Goal: Navigation & Orientation: Go to known website

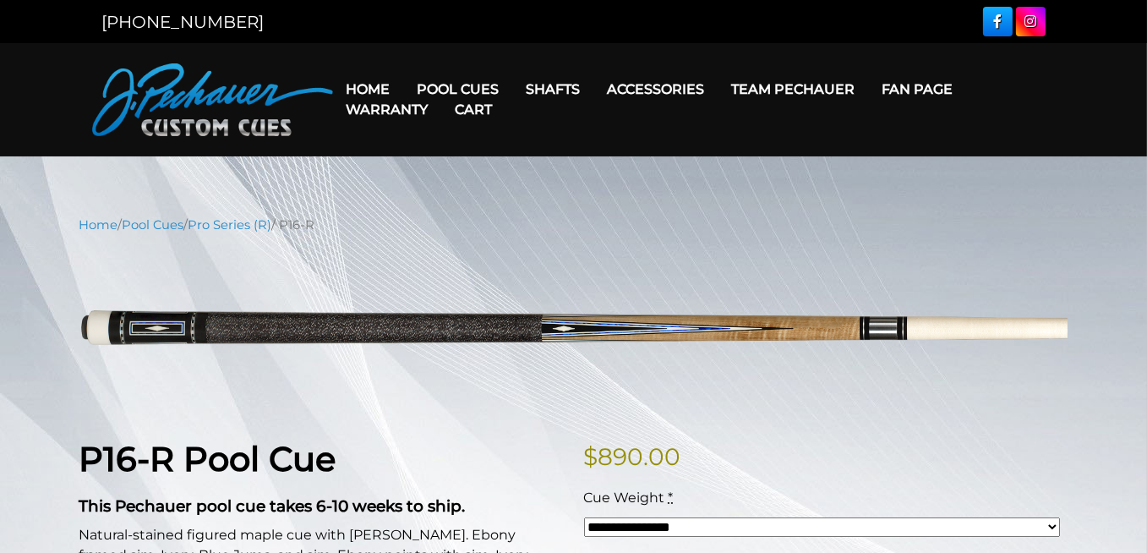
click at [238, 87] on img at bounding box center [212, 99] width 241 height 73
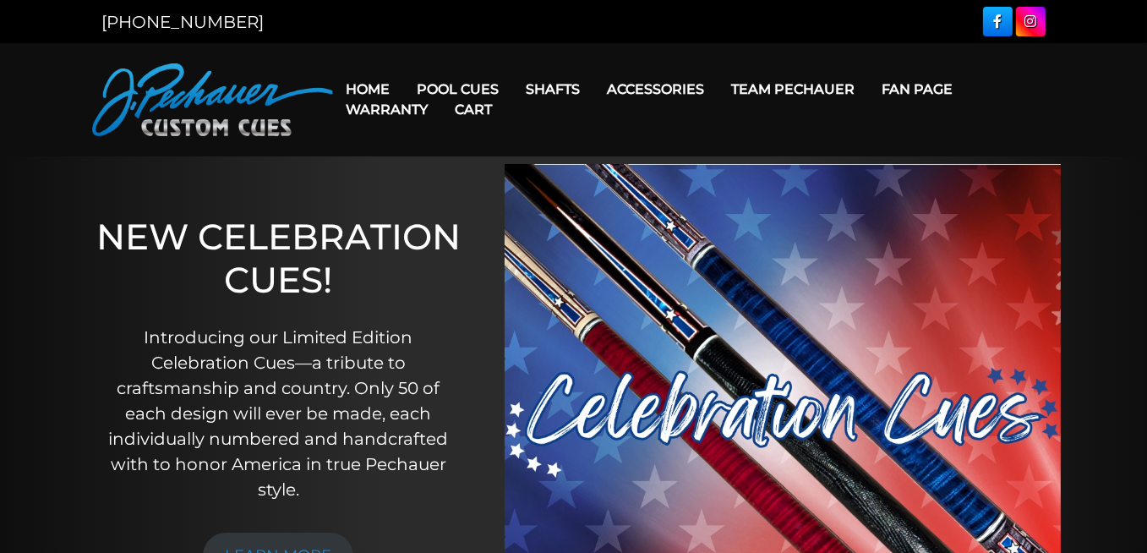
click at [370, 85] on link "Home" at bounding box center [368, 89] width 71 height 43
